Goal: Find specific page/section: Find specific page/section

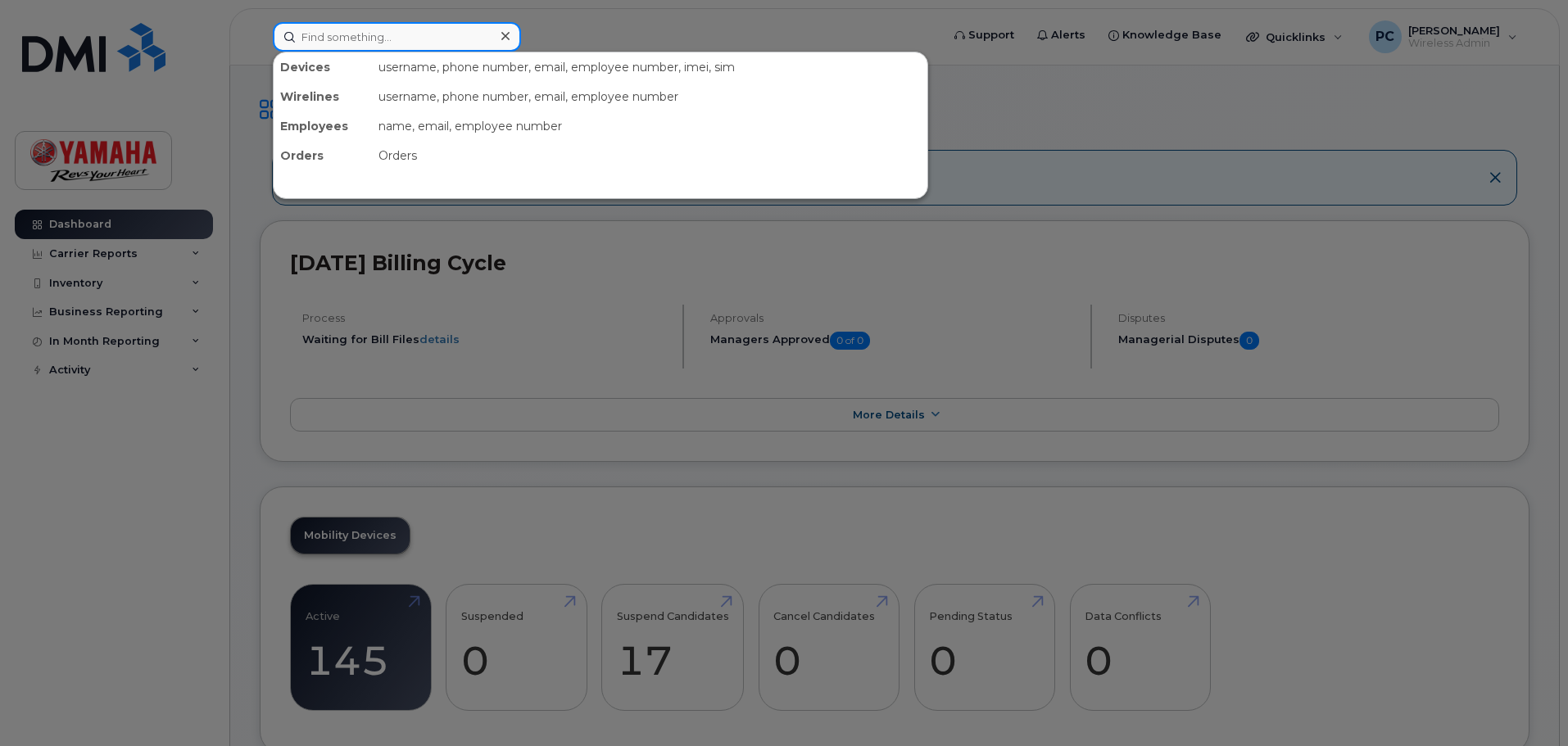
click at [355, 40] on input at bounding box center [397, 36] width 249 height 30
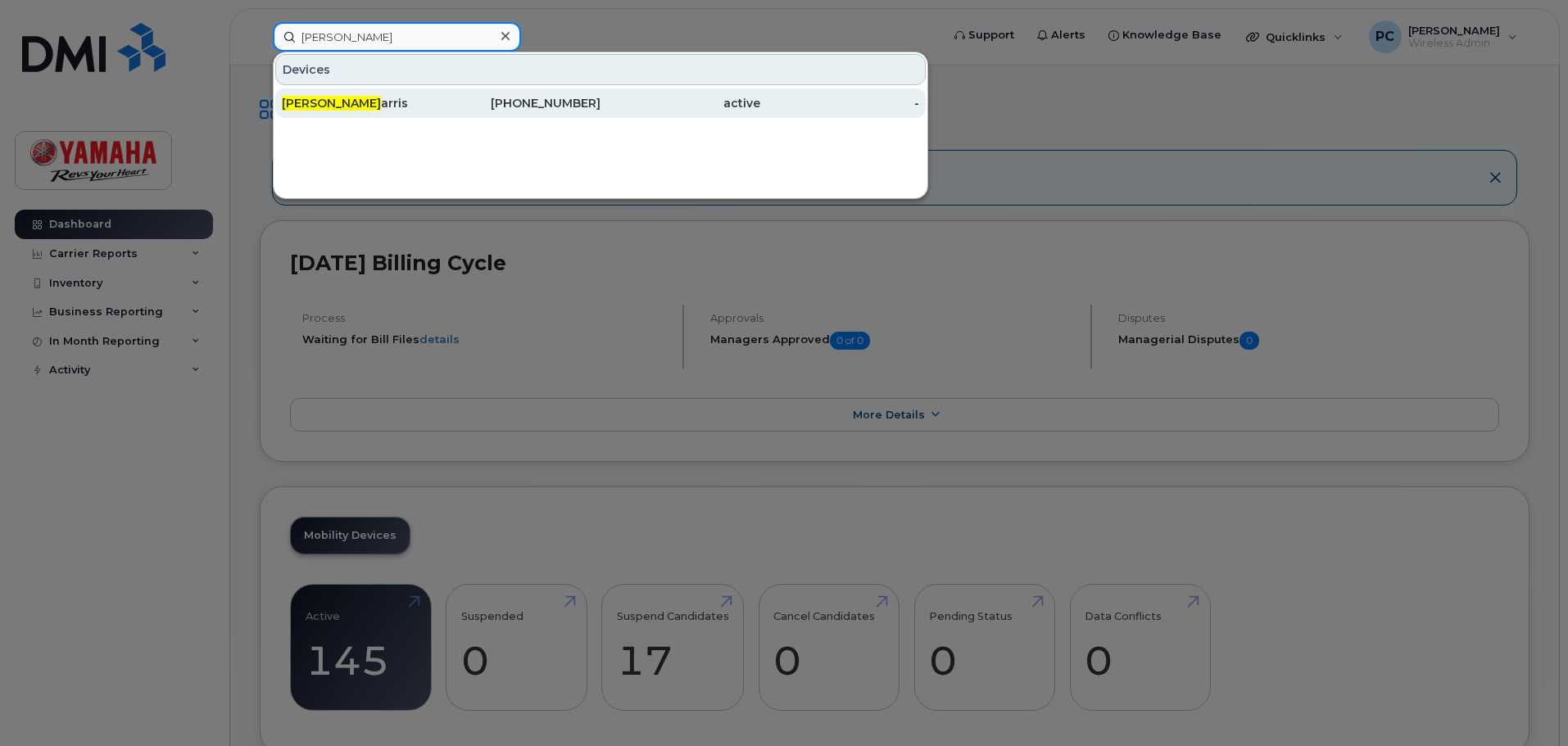
type input "[PERSON_NAME]"
click at [345, 104] on div "[PERSON_NAME]" at bounding box center [361, 103] width 160 height 16
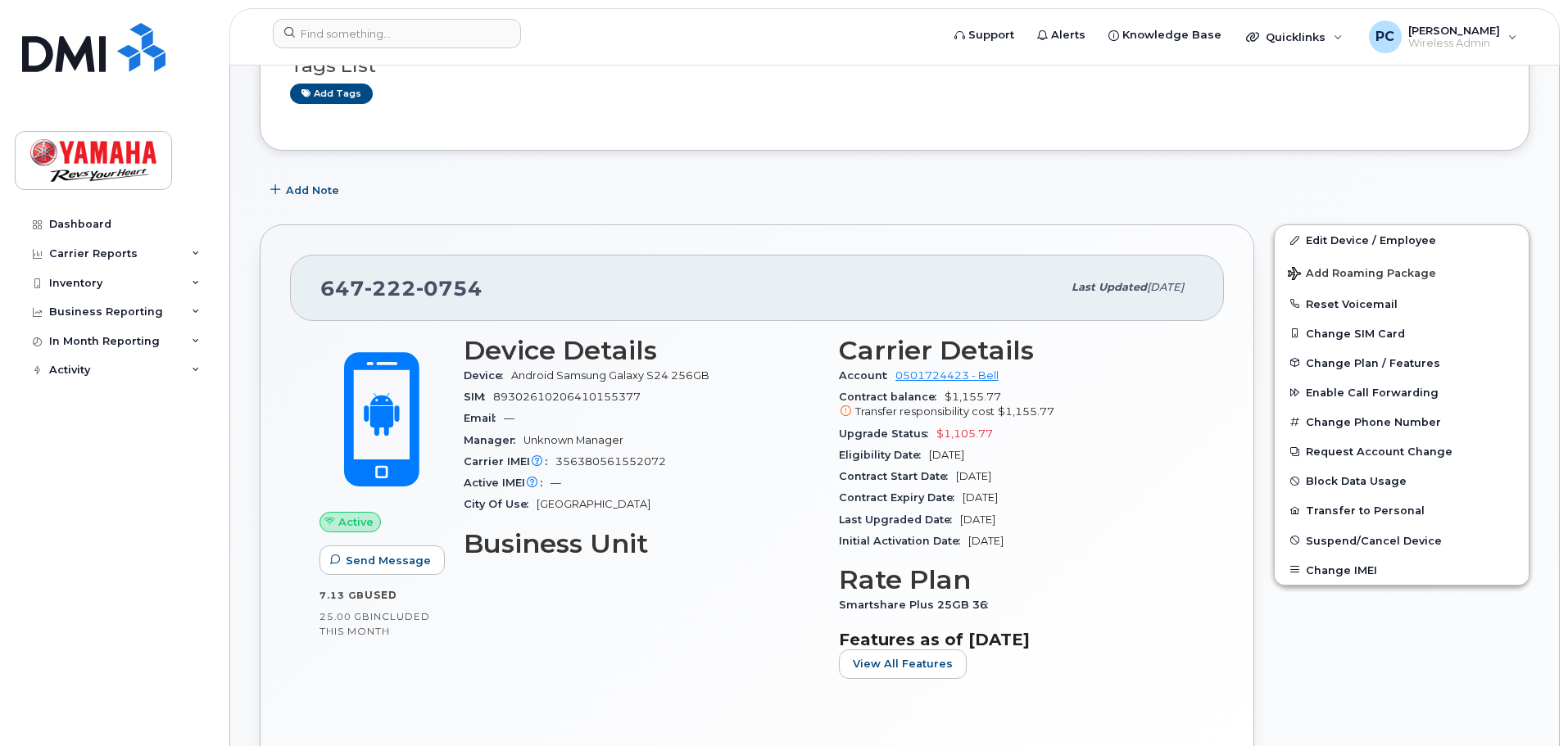
scroll to position [163, 0]
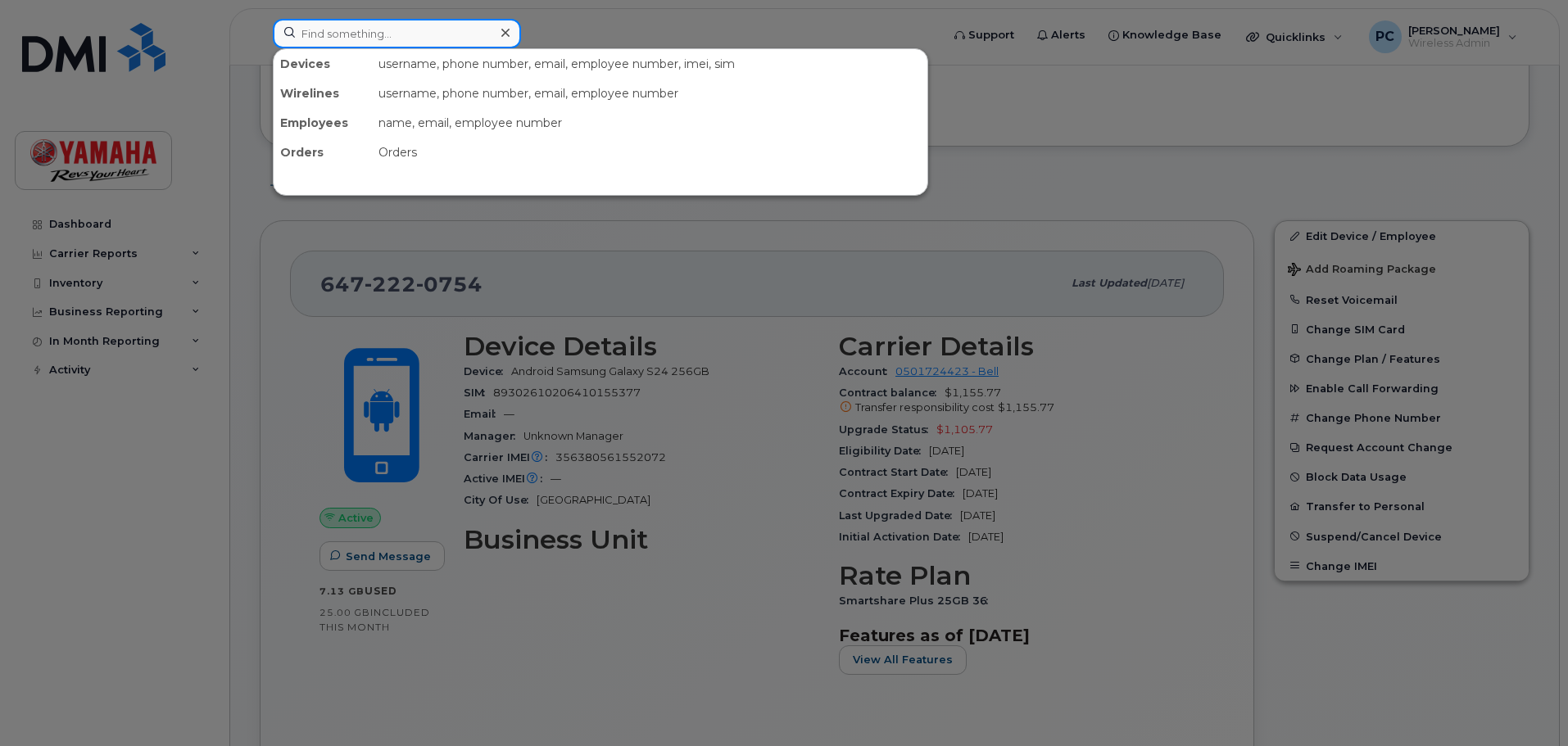
click at [376, 33] on input at bounding box center [397, 33] width 249 height 30
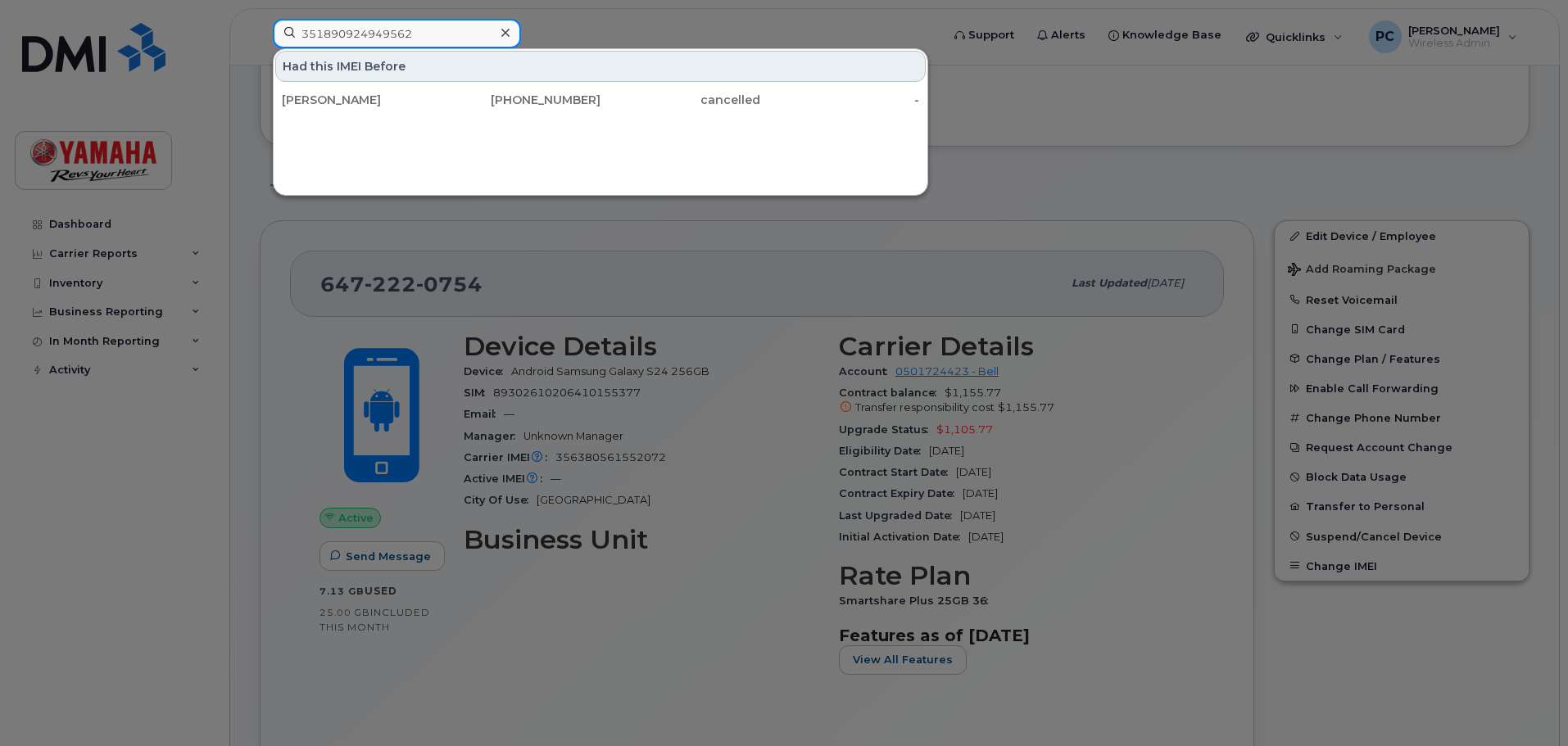
type input "351890924949562"
click at [346, 31] on input "351890924949562" at bounding box center [397, 33] width 249 height 30
click at [783, 460] on div at bounding box center [784, 373] width 1568 height 746
